Goal: Information Seeking & Learning: Learn about a topic

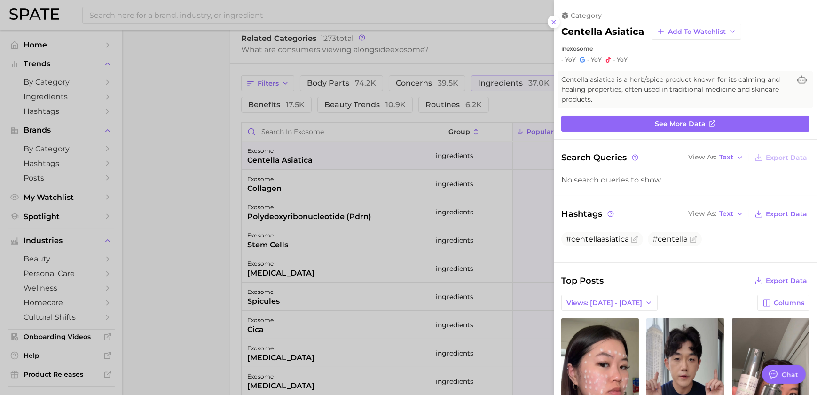
scroll to position [227, 0]
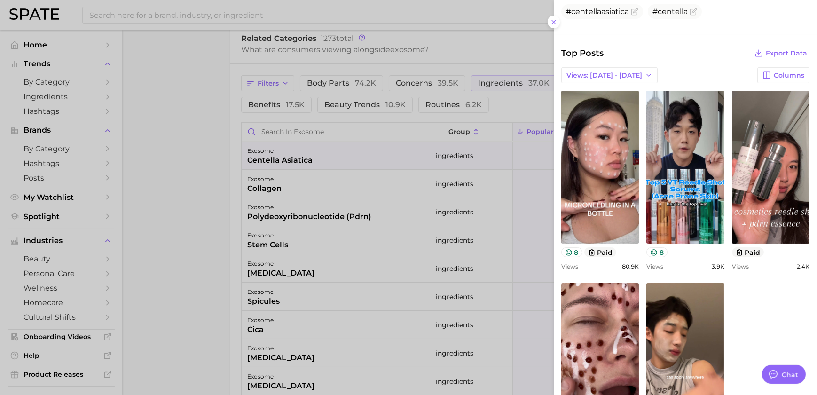
click at [468, 214] on div at bounding box center [408, 197] width 817 height 395
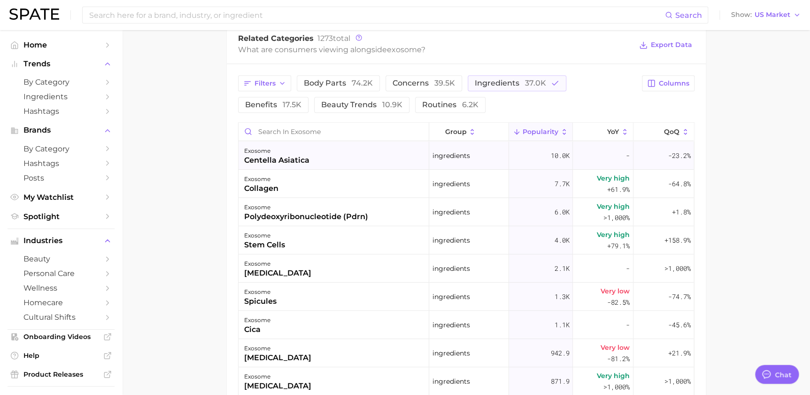
click at [314, 165] on div "exosome centella asiatica" at bounding box center [334, 155] width 191 height 28
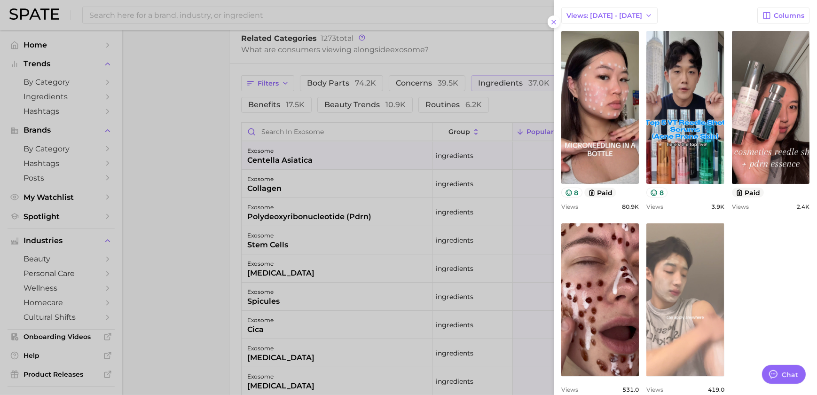
scroll to position [315, 0]
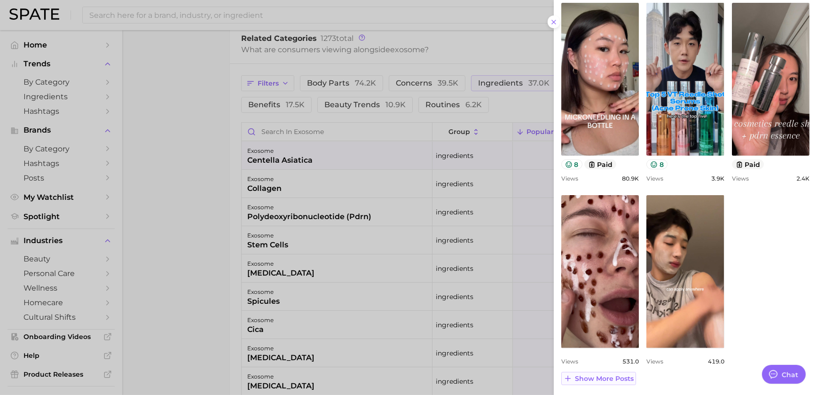
click at [603, 377] on span "Show more posts" at bounding box center [604, 378] width 59 height 8
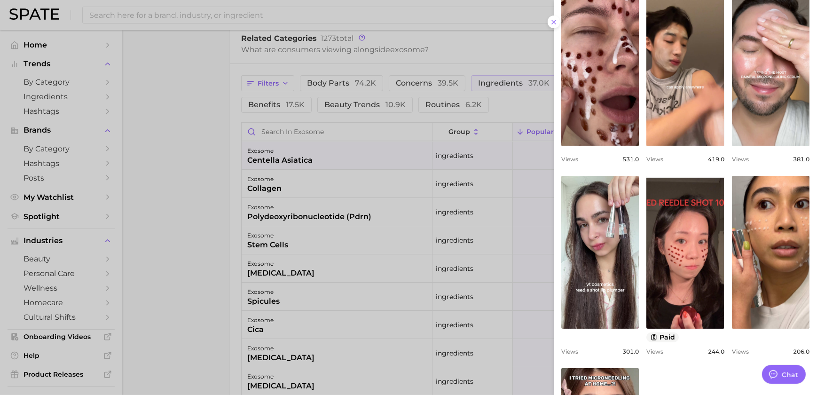
scroll to position [657, 0]
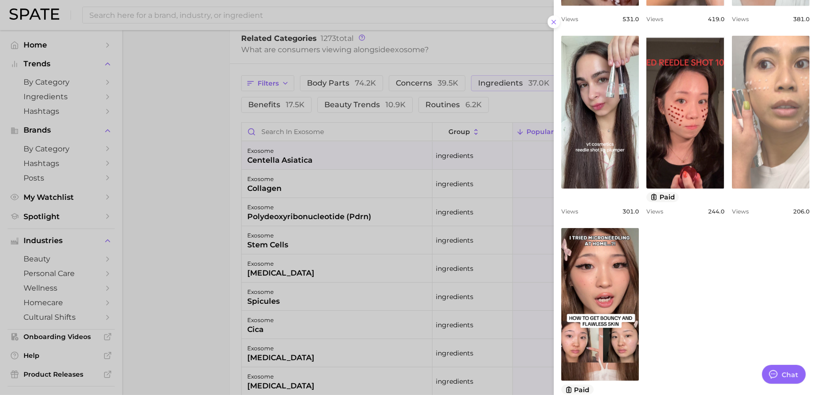
click at [760, 129] on link "view post on TikTok" at bounding box center [771, 112] width 78 height 153
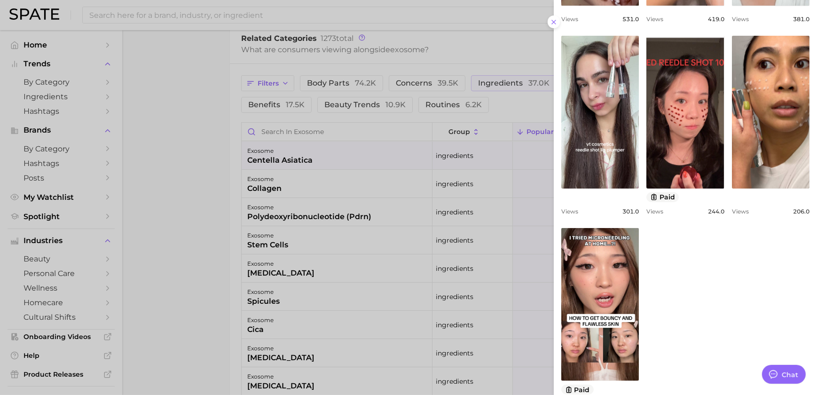
click at [460, 286] on div at bounding box center [408, 197] width 817 height 395
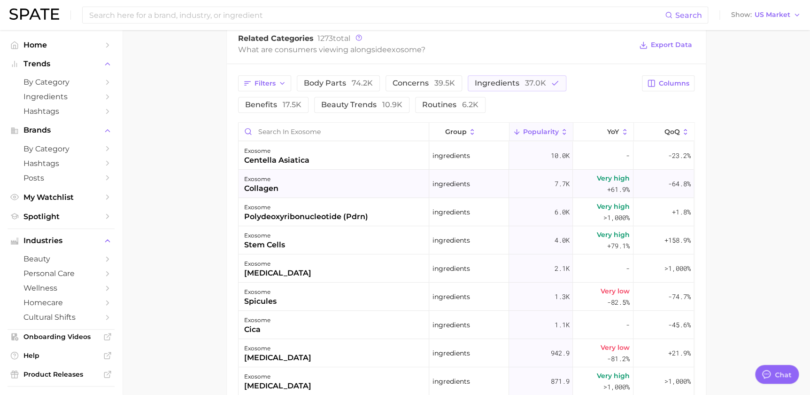
click at [339, 183] on div "exosome collagen" at bounding box center [334, 184] width 191 height 28
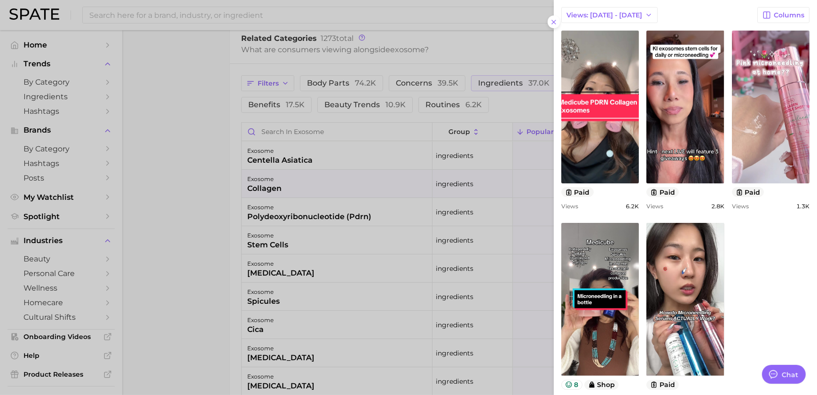
scroll to position [358, 0]
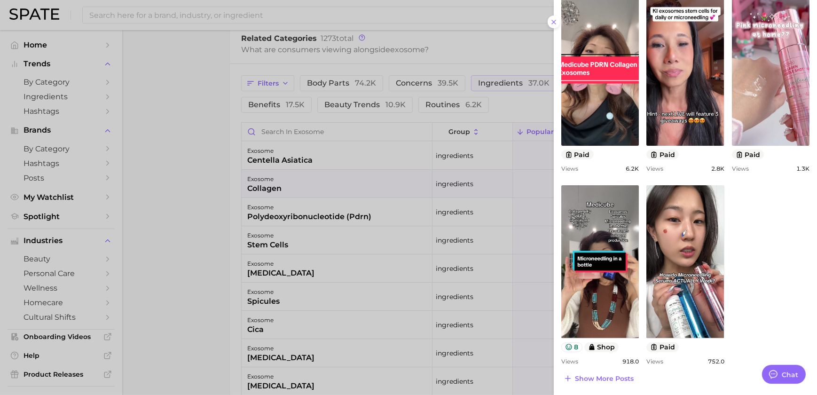
click at [365, 200] on div at bounding box center [408, 197] width 817 height 395
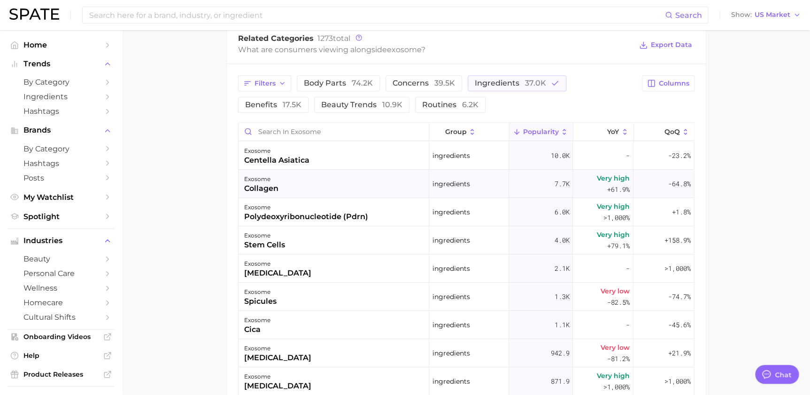
click at [349, 189] on div "exosome collagen" at bounding box center [334, 184] width 191 height 28
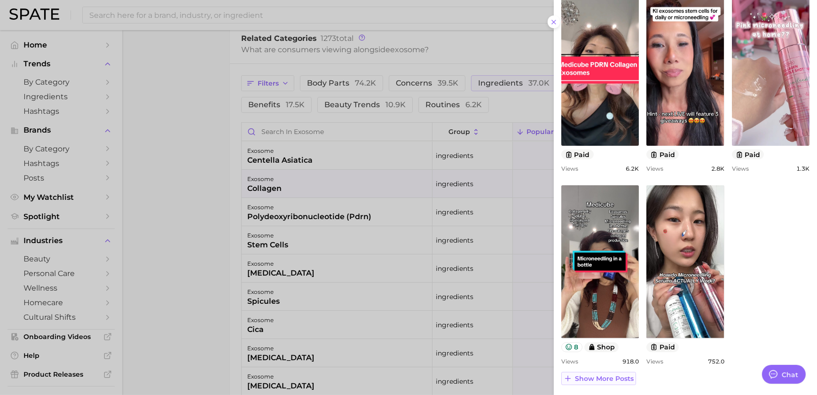
click at [614, 379] on span "Show more posts" at bounding box center [604, 378] width 59 height 8
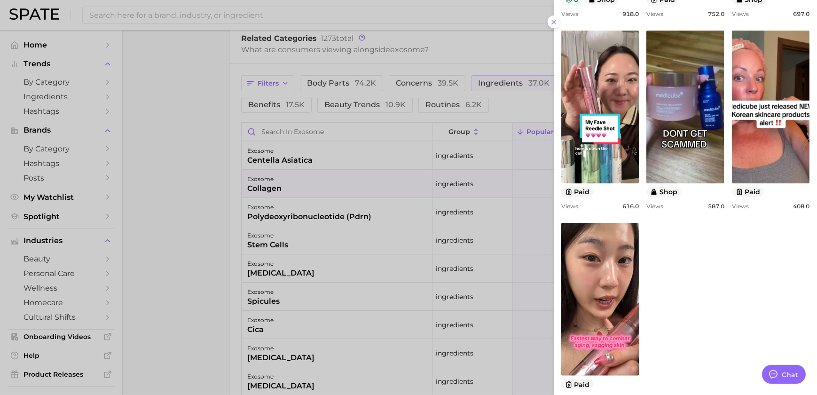
scroll to position [742, 0]
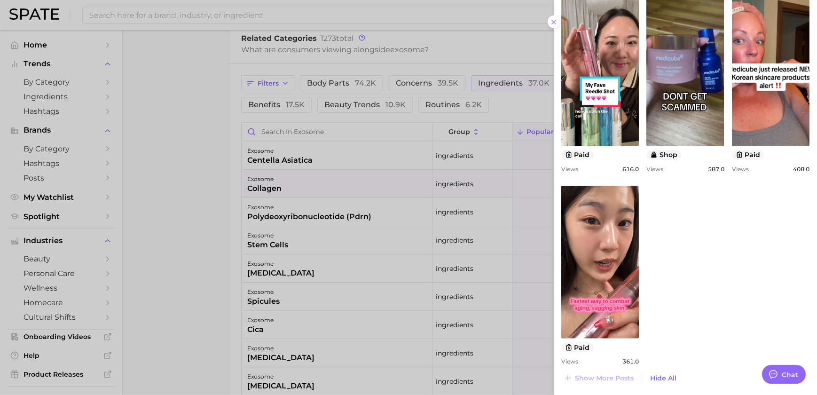
click at [455, 265] on div at bounding box center [408, 197] width 817 height 395
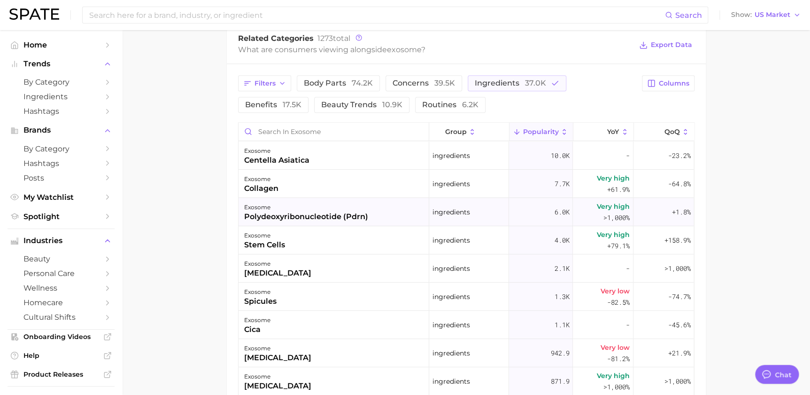
click at [323, 213] on div "polydeoxyribonucleotide (pdrn)" at bounding box center [306, 216] width 124 height 11
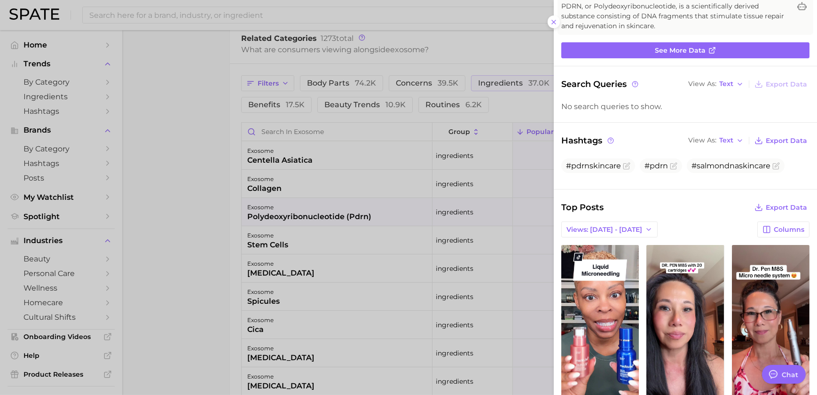
scroll to position [333, 0]
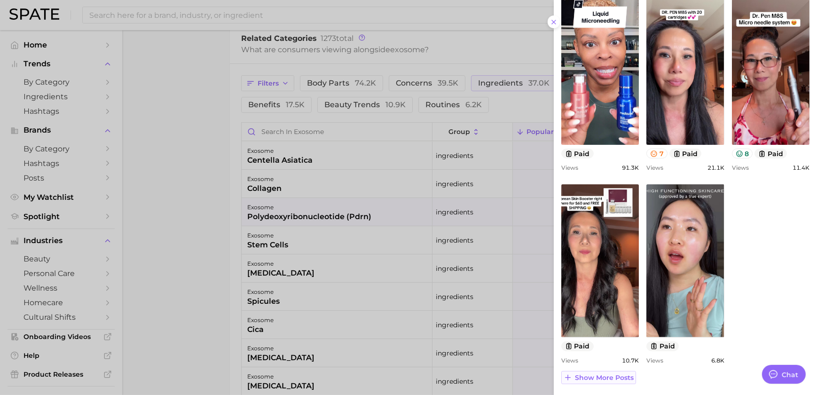
click at [627, 374] on span "Show more posts" at bounding box center [604, 378] width 59 height 8
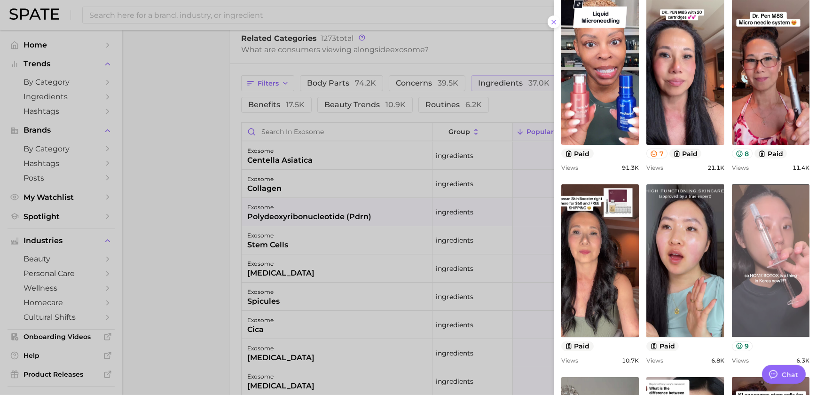
scroll to position [0, 0]
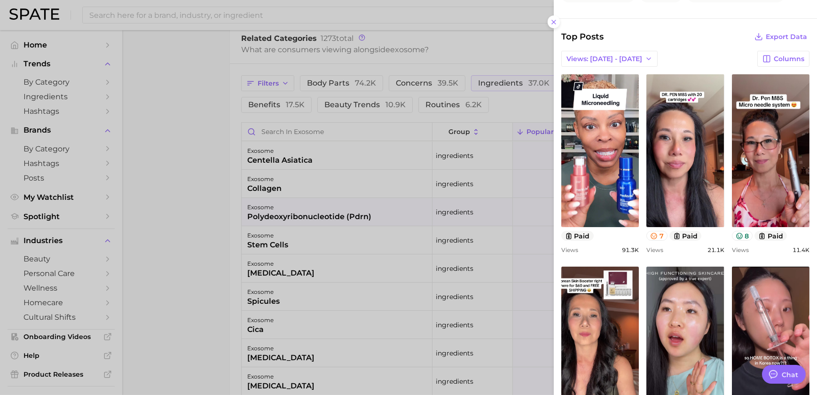
click at [404, 219] on div at bounding box center [408, 197] width 817 height 395
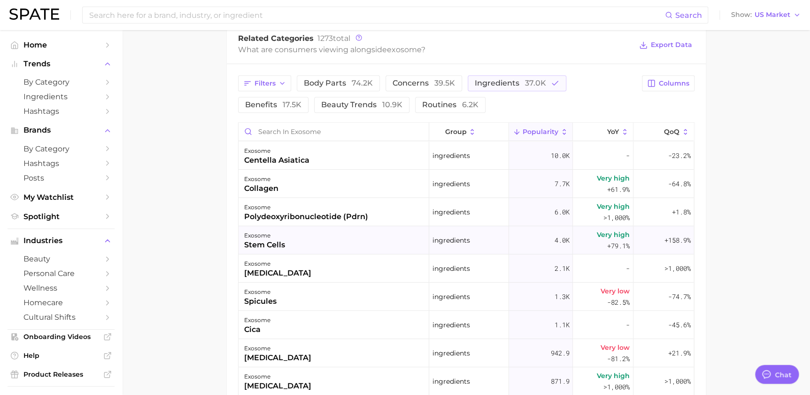
click at [348, 235] on div "exosome stem cells" at bounding box center [334, 240] width 191 height 28
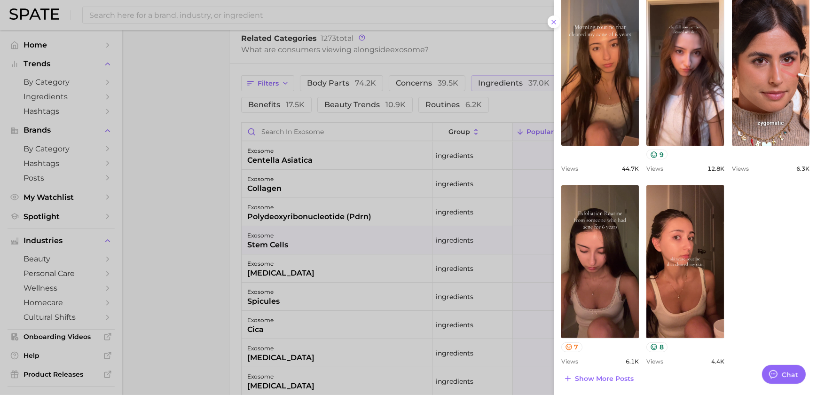
click at [479, 226] on div at bounding box center [408, 197] width 817 height 395
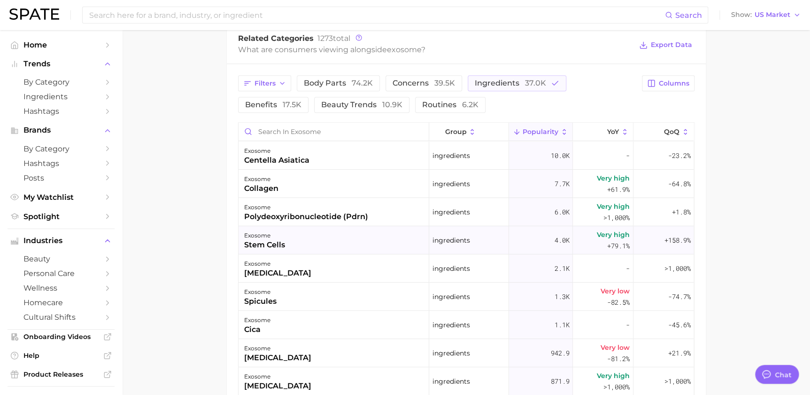
click at [344, 251] on div "exosome stem cells" at bounding box center [334, 240] width 191 height 28
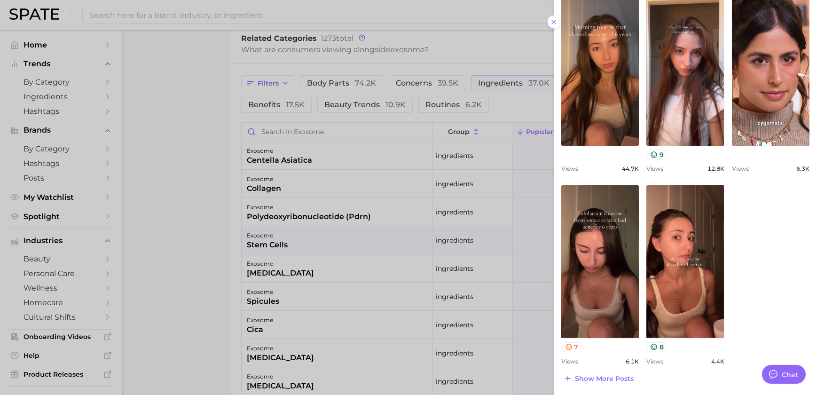
click at [390, 227] on div at bounding box center [408, 197] width 817 height 395
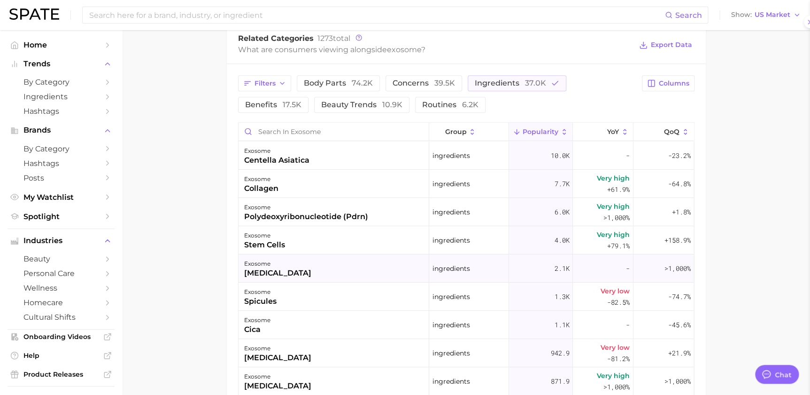
click at [347, 267] on div "exosome [MEDICAL_DATA]" at bounding box center [334, 268] width 191 height 28
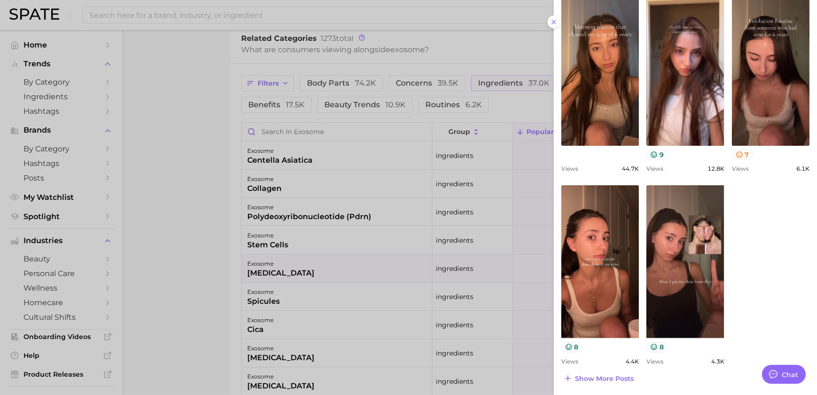
click at [441, 250] on div at bounding box center [408, 197] width 817 height 395
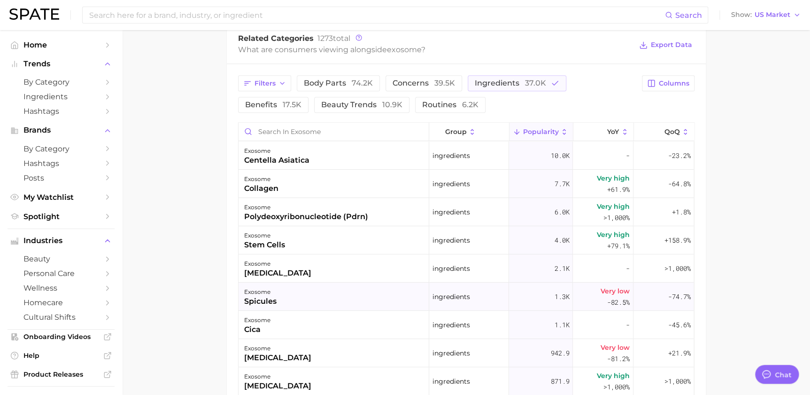
click at [338, 294] on div "exosome spicules" at bounding box center [334, 296] width 191 height 28
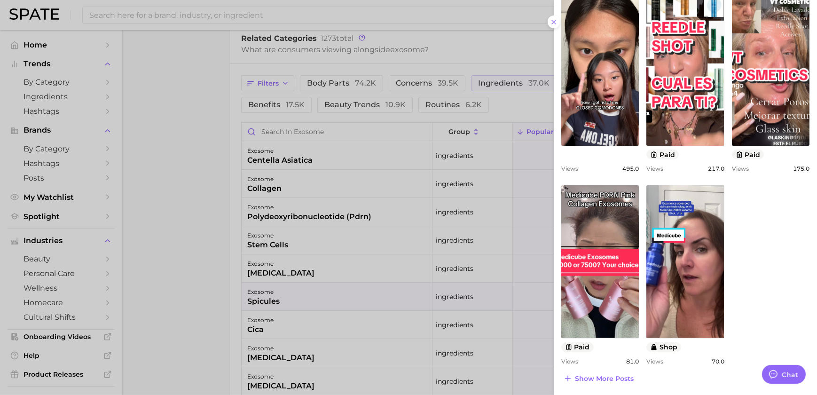
click at [498, 195] on div at bounding box center [408, 197] width 817 height 395
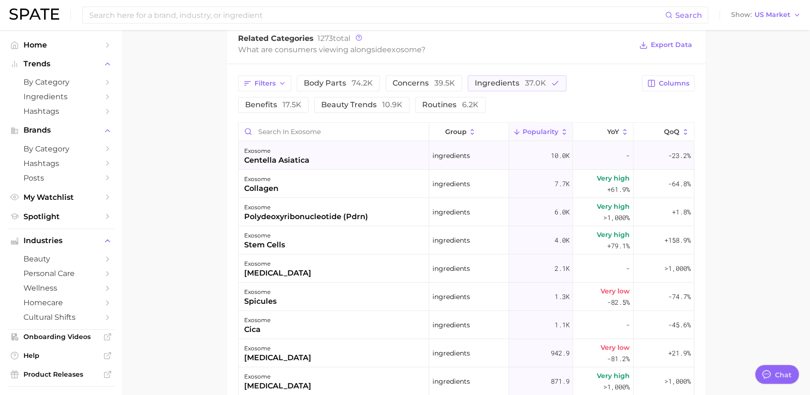
click at [332, 162] on div "exosome centella asiatica" at bounding box center [334, 155] width 191 height 28
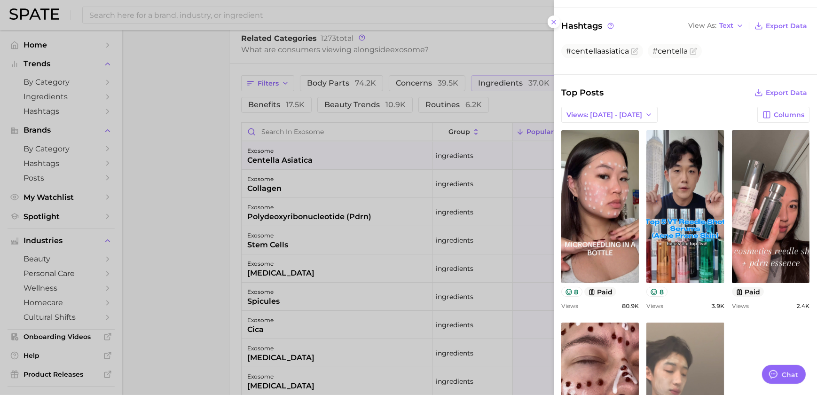
scroll to position [315, 0]
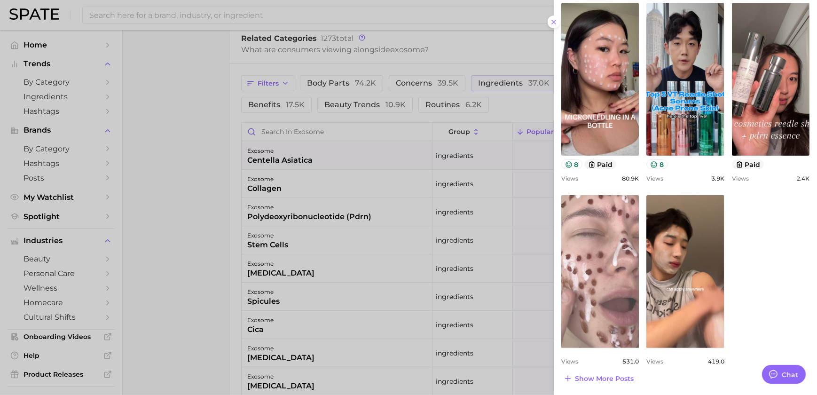
click at [620, 307] on link "view post on TikTok" at bounding box center [600, 271] width 78 height 153
